Goal: Navigation & Orientation: Find specific page/section

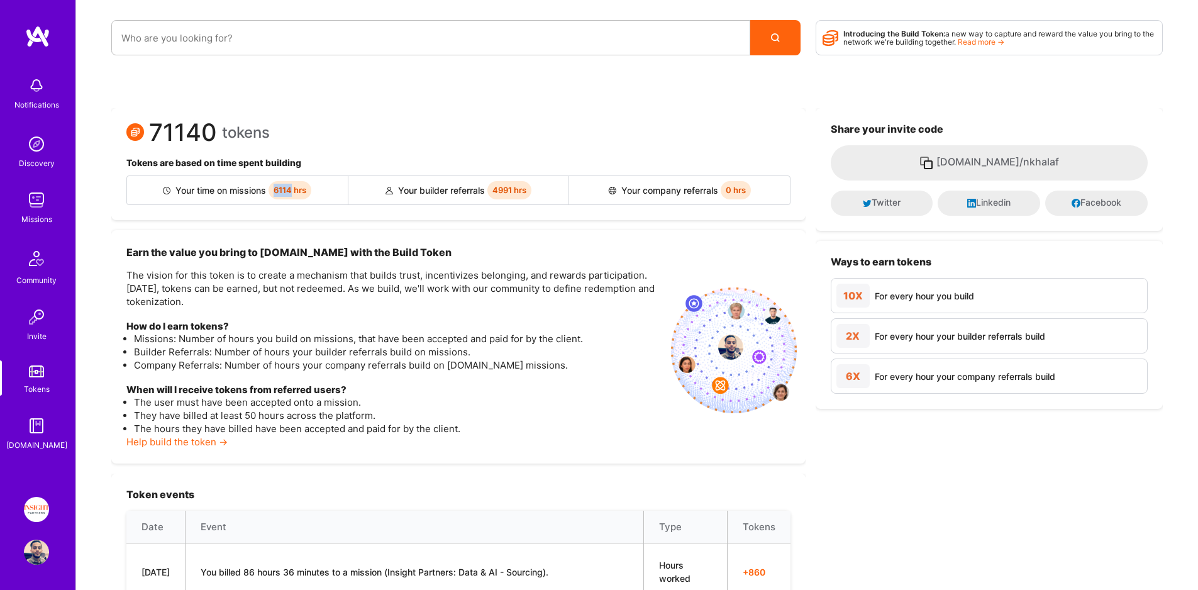
click at [33, 187] on img at bounding box center [36, 199] width 25 height 25
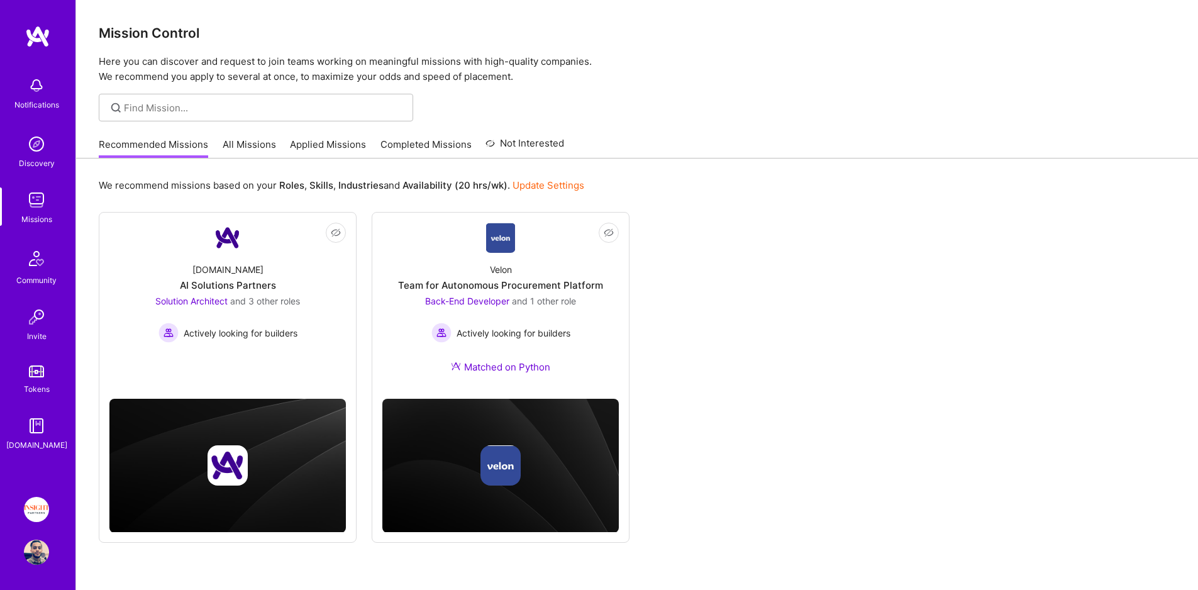
click at [318, 131] on div "Recommended Missions All Missions Applied Missions Completed Missions Not Inter…" at bounding box center [331, 144] width 465 height 27
click at [318, 138] on link "Applied Missions" at bounding box center [328, 148] width 76 height 21
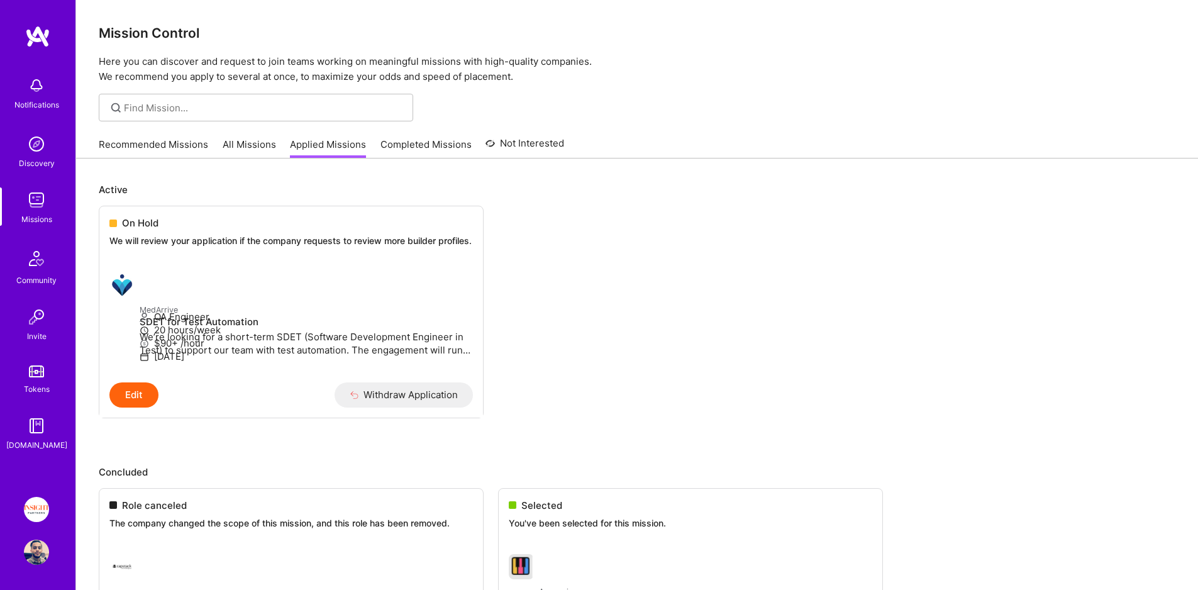
click at [33, 152] on img at bounding box center [36, 143] width 25 height 25
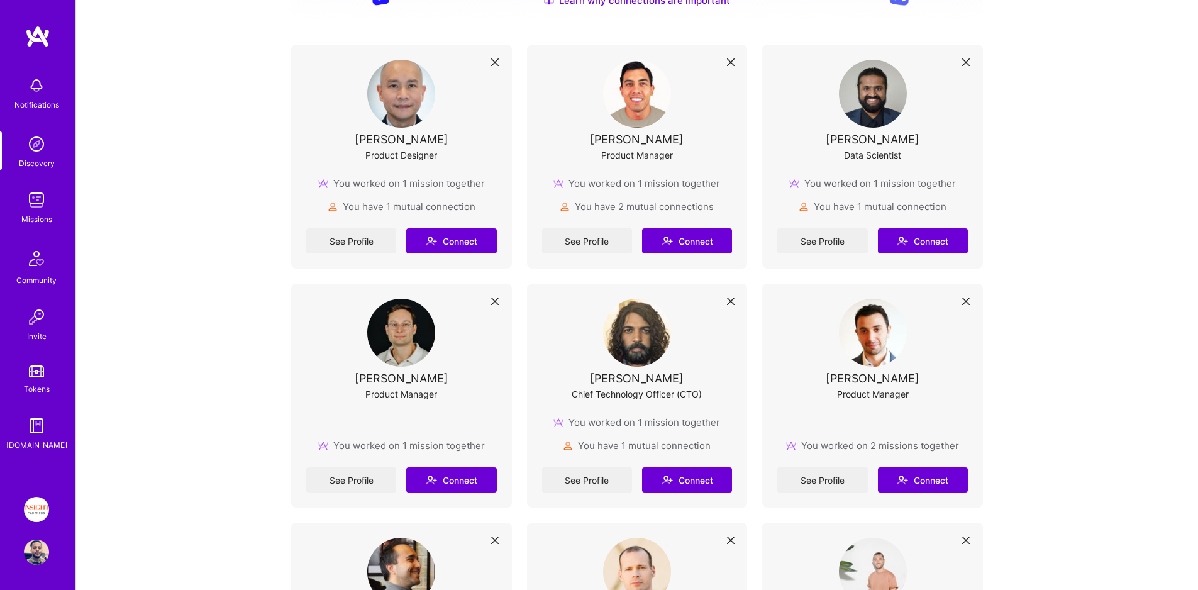
scroll to position [255, 0]
